Goal: Transaction & Acquisition: Book appointment/travel/reservation

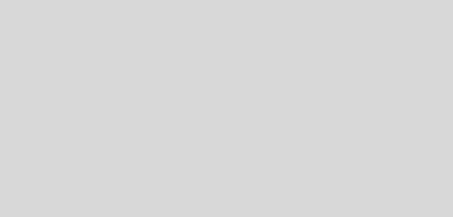
select select "es"
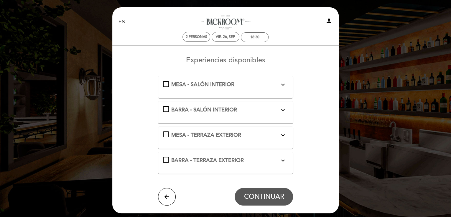
click at [204, 134] on span "MESA - TERRAZA EXTERIOR" at bounding box center [206, 135] width 70 height 6
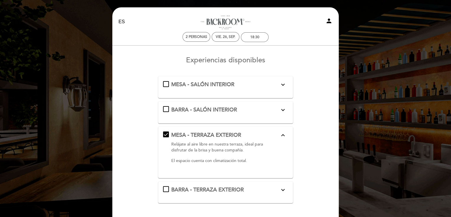
scroll to position [59, 0]
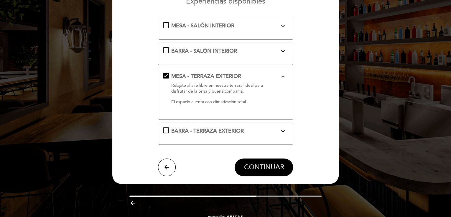
click at [248, 161] on button "CONTINUAR" at bounding box center [264, 168] width 58 height 18
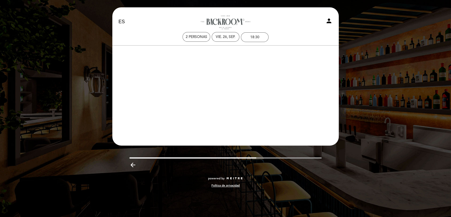
scroll to position [0, 0]
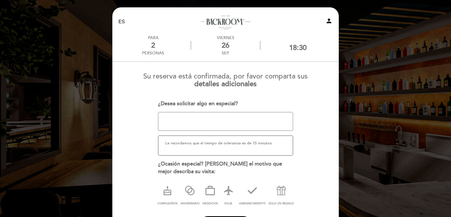
click at [184, 120] on textarea at bounding box center [225, 121] width 135 height 19
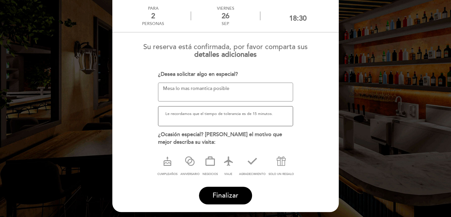
scroll to position [53, 0]
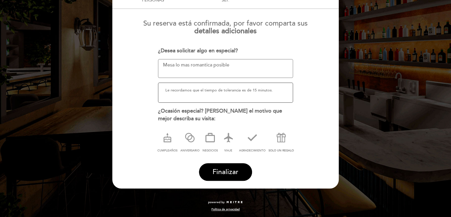
type textarea "Mesa lo mas romantica posible"
click at [276, 138] on icon at bounding box center [280, 137] width 15 height 15
click at [222, 166] on button "Finalizar" at bounding box center [225, 173] width 53 height 18
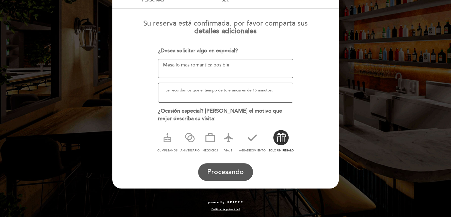
scroll to position [0, 0]
